Goal: Go to known website: Go to known website

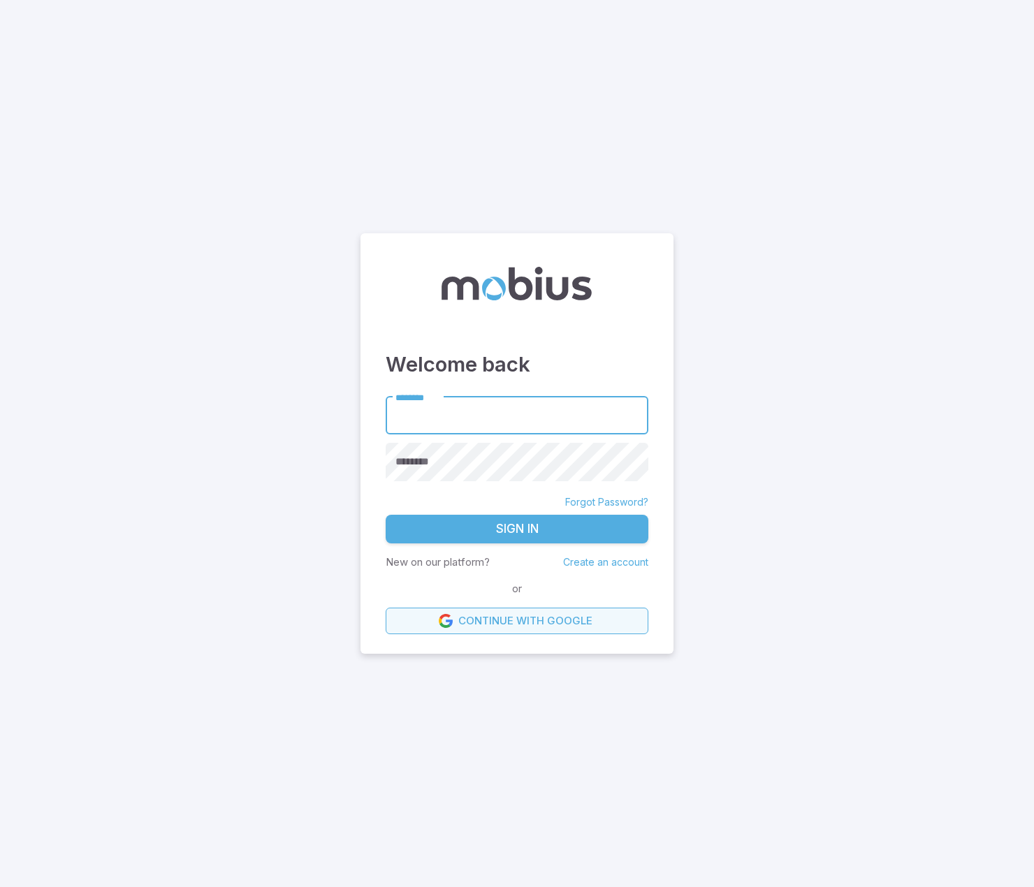
click at [562, 628] on link "Continue with Google" at bounding box center [517, 621] width 263 height 27
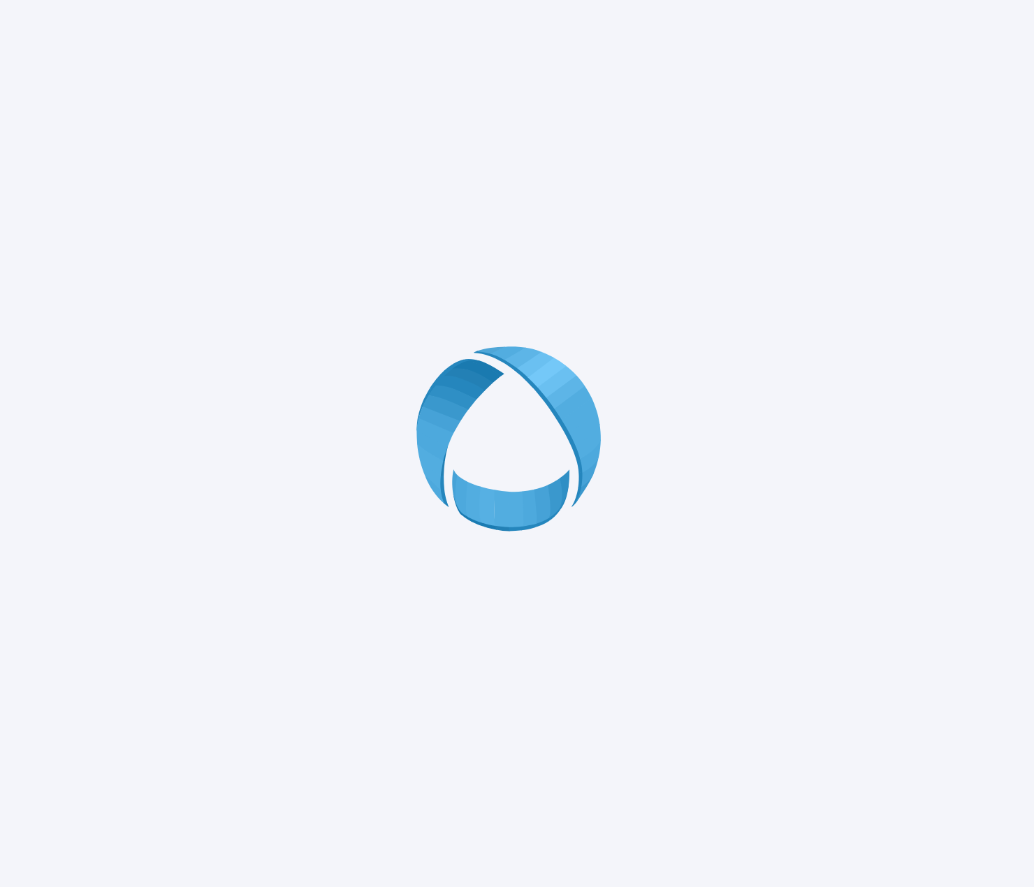
click at [777, 284] on div at bounding box center [517, 443] width 1034 height 887
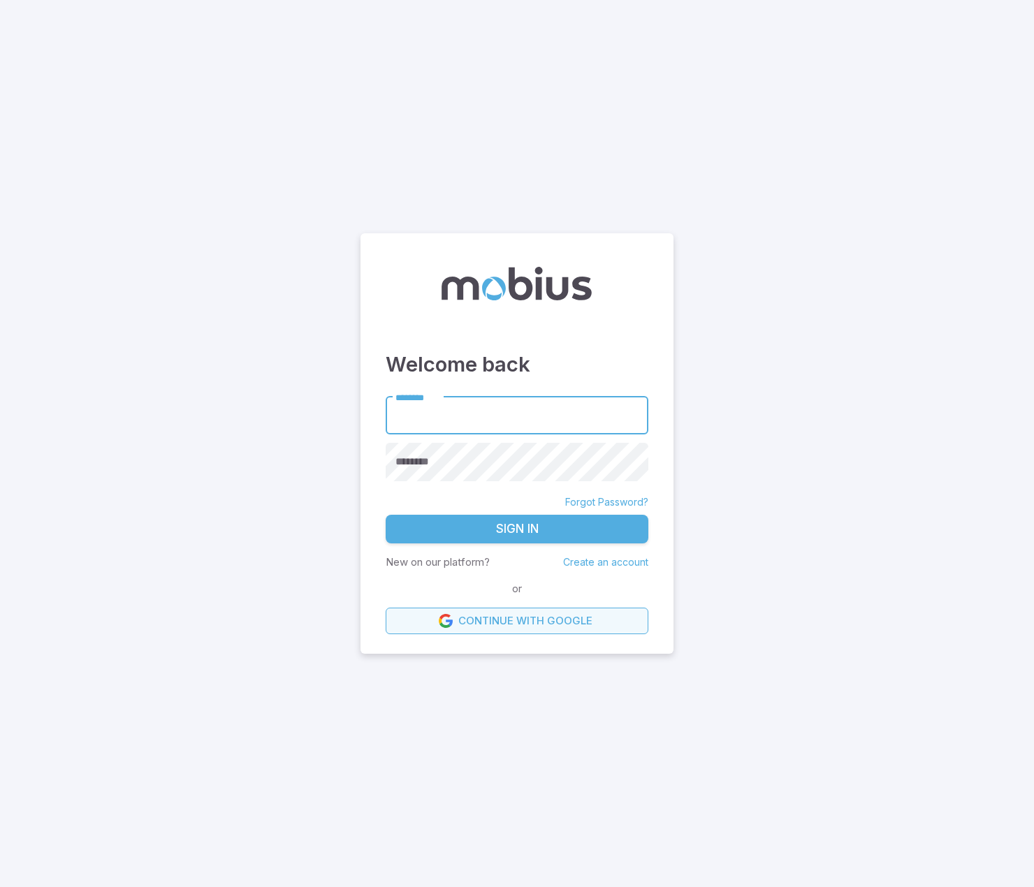
click at [535, 622] on link "Continue with Google" at bounding box center [517, 621] width 263 height 27
